Goal: Task Accomplishment & Management: Manage account settings

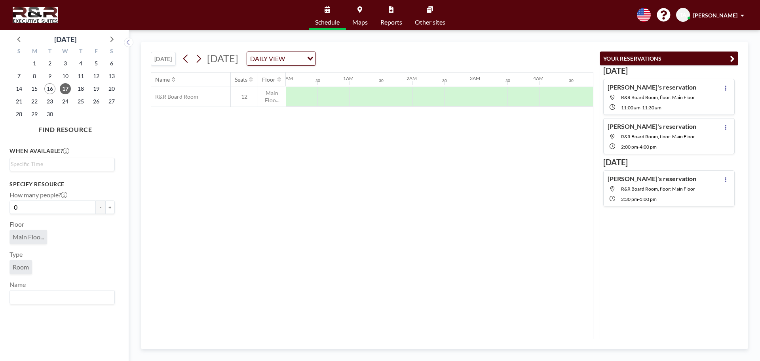
scroll to position [0, 475]
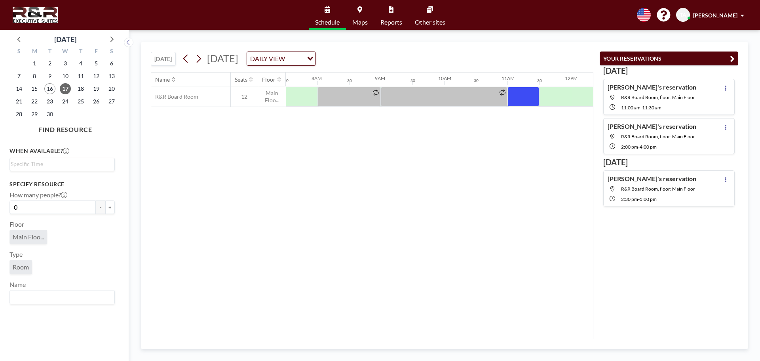
click at [634, 140] on div "[PERSON_NAME]'s reservation R&R Board Room, floor: Main Floor 2:00 PM - 4:00 PM" at bounding box center [652, 135] width 89 height 27
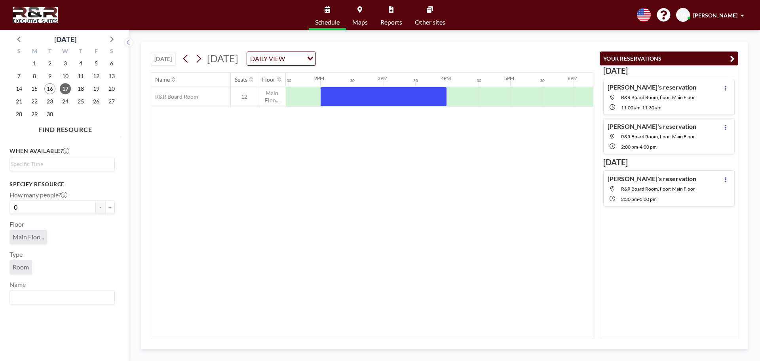
scroll to position [0, 855]
click at [348, 97] on div at bounding box center [380, 97] width 127 height 20
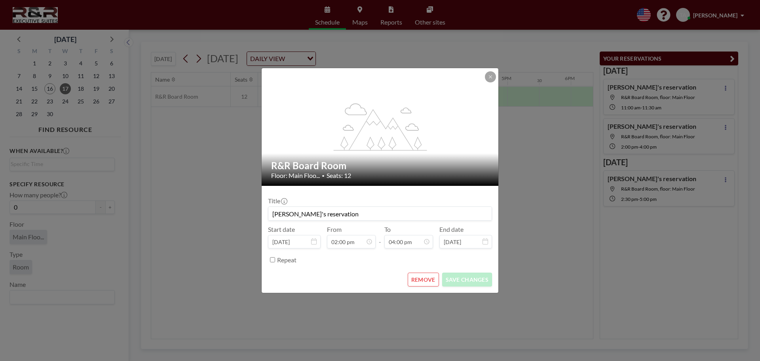
scroll to position [451, 0]
click at [421, 283] on button "REMOVE" at bounding box center [423, 279] width 31 height 14
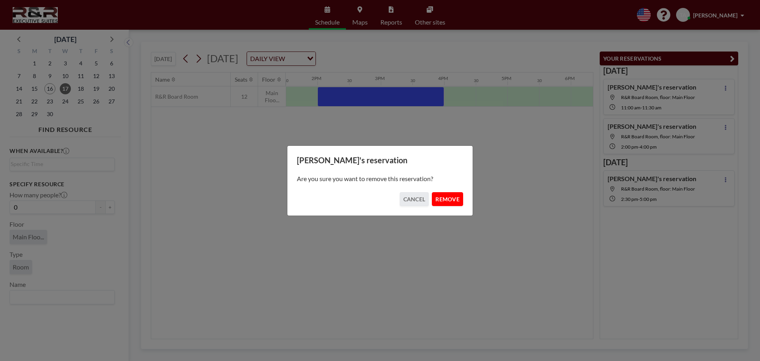
click at [447, 199] on button "REMOVE" at bounding box center [447, 199] width 31 height 14
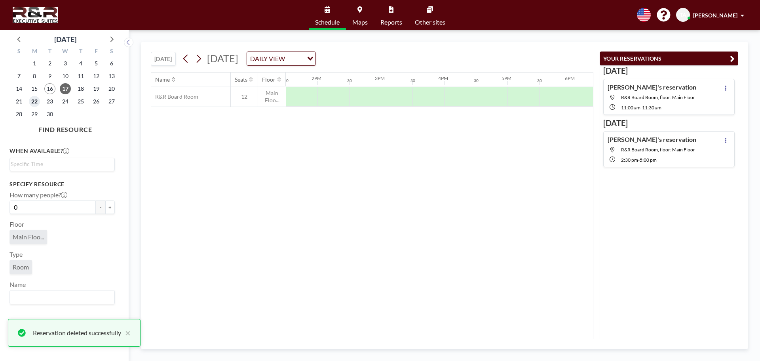
click at [35, 100] on span "22" at bounding box center [34, 101] width 11 height 11
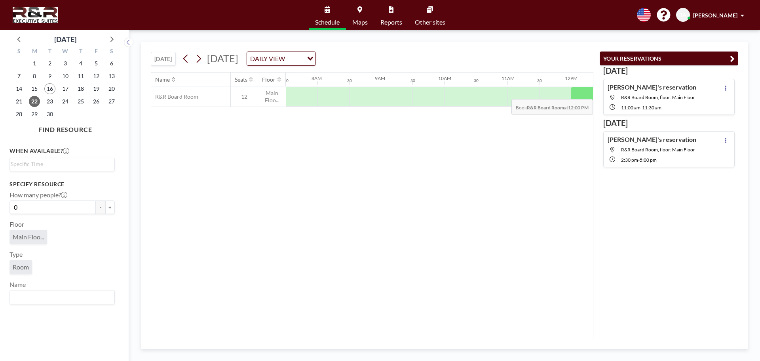
click at [580, 93] on div at bounding box center [587, 97] width 32 height 20
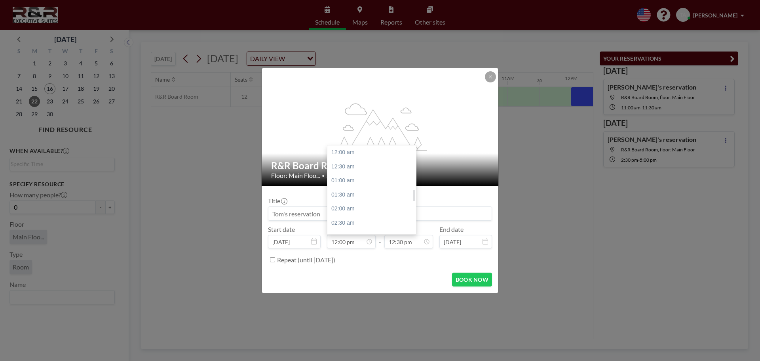
scroll to position [338, 0]
click at [345, 205] on div "02:00 pm" at bounding box center [373, 209] width 93 height 14
type input "02:00 pm"
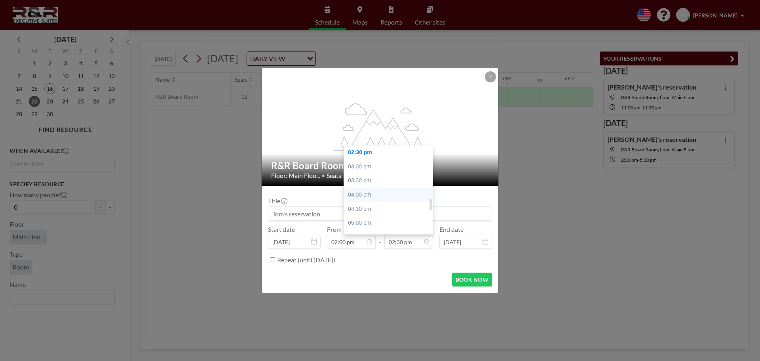
click at [367, 193] on div "04:00 pm" at bounding box center [390, 195] width 93 height 14
type input "04:00 pm"
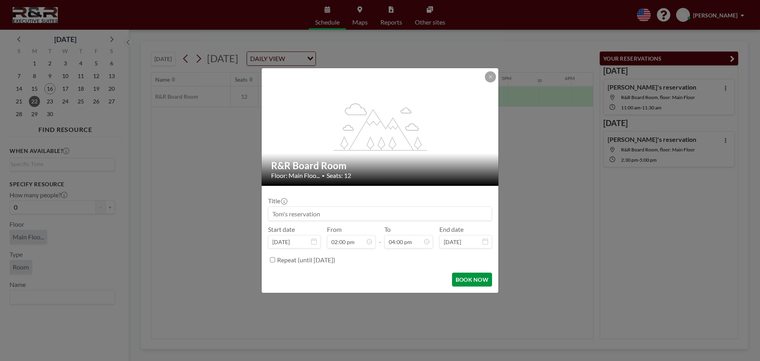
scroll to position [451, 0]
click at [466, 276] on button "BOOK NOW" at bounding box center [472, 279] width 40 height 14
